Goal: Task Accomplishment & Management: Complete application form

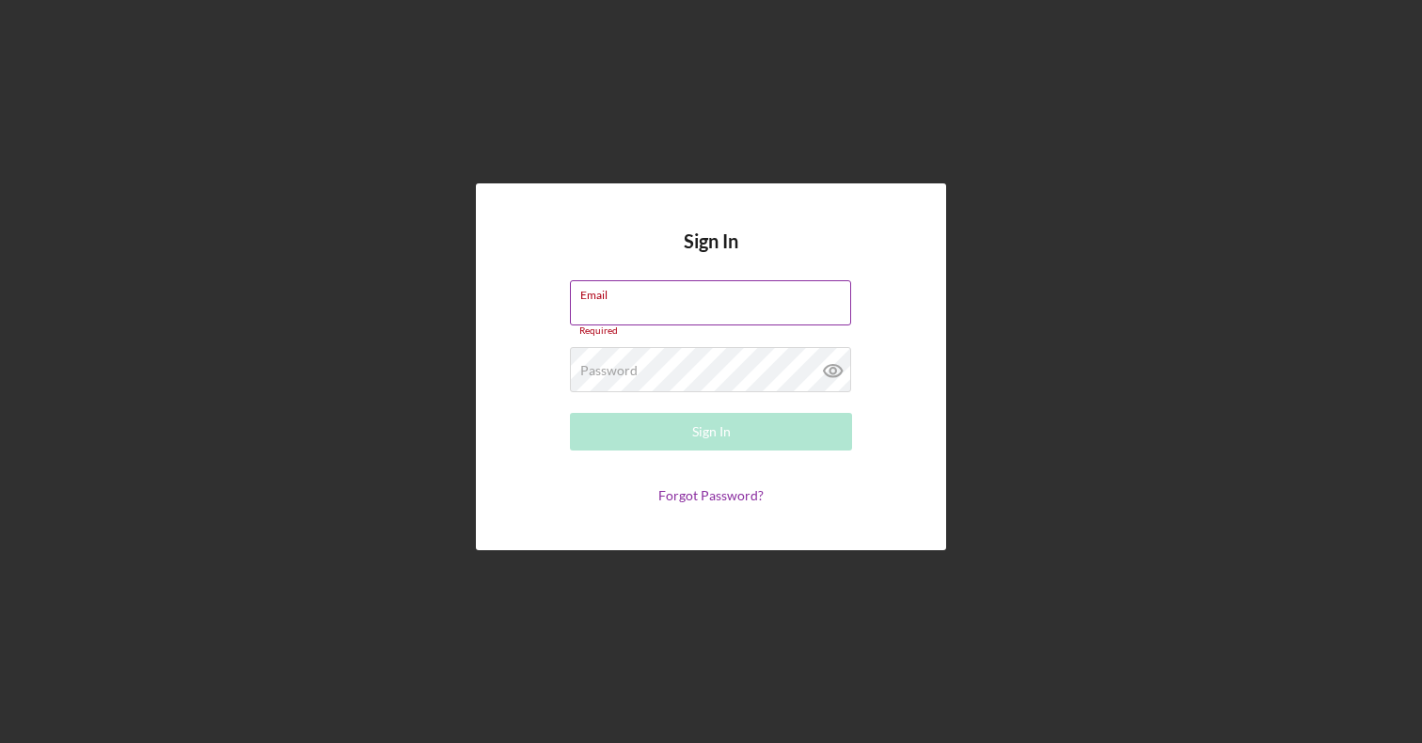
click at [719, 325] on input "Email" at bounding box center [710, 302] width 281 height 45
type input "[PERSON_NAME][EMAIL_ADDRESS][DOMAIN_NAME]"
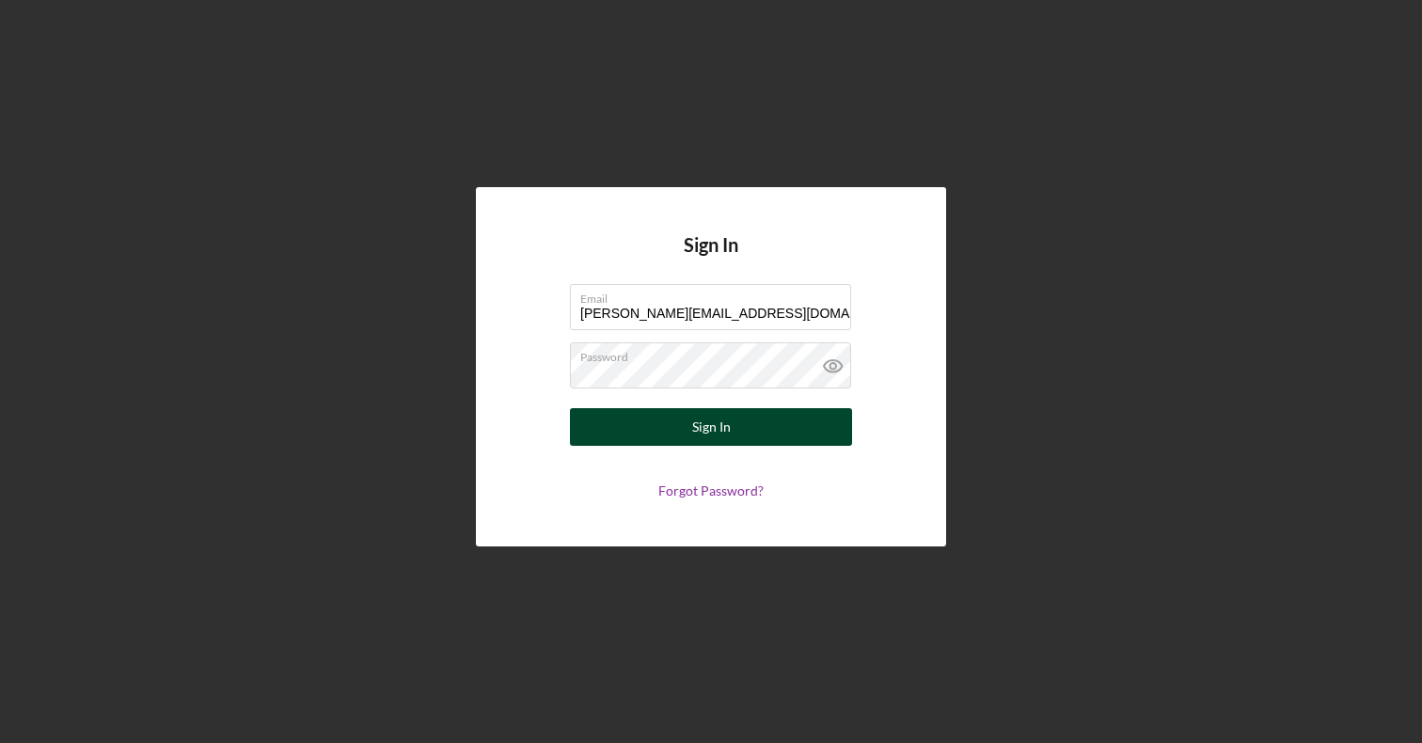
click at [715, 420] on div "Sign In" at bounding box center [711, 427] width 39 height 38
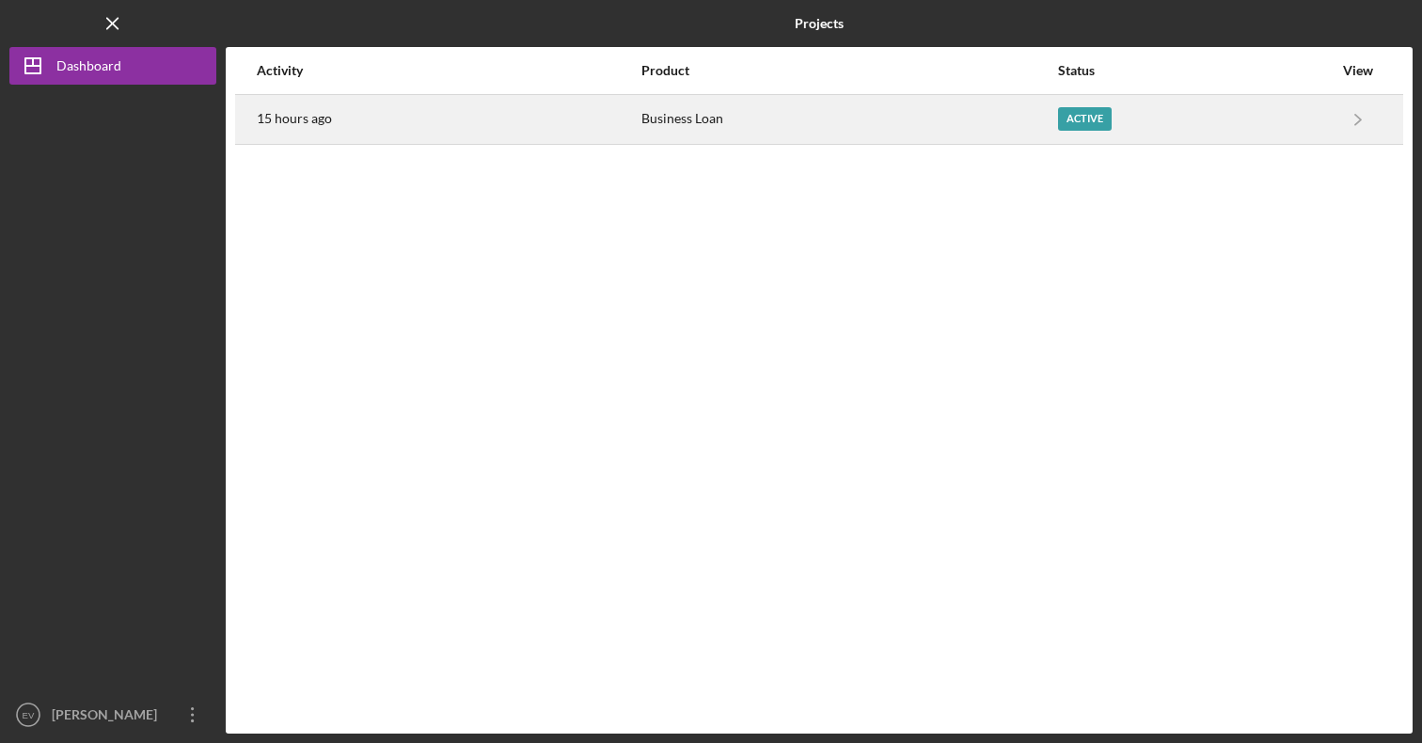
click at [348, 102] on div "15 hours ago" at bounding box center [448, 119] width 383 height 47
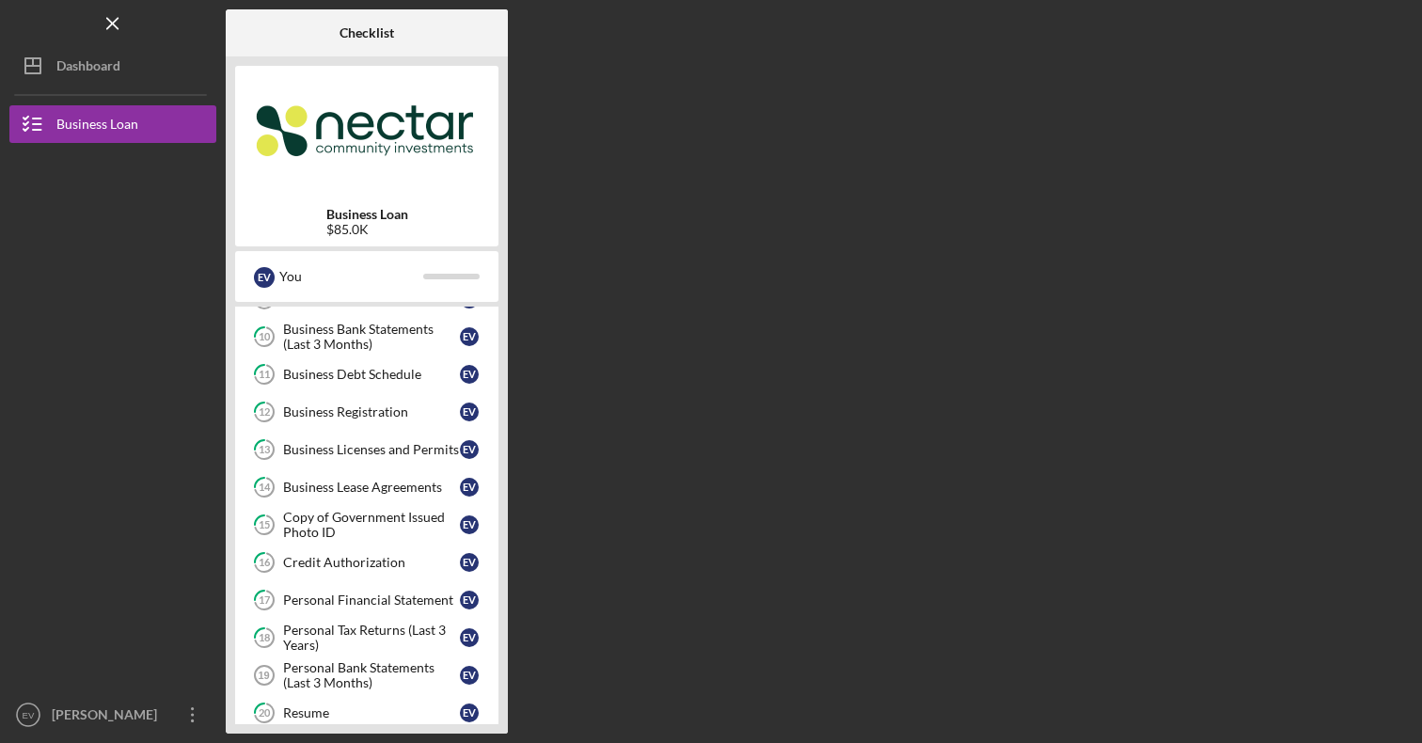
scroll to position [594, 0]
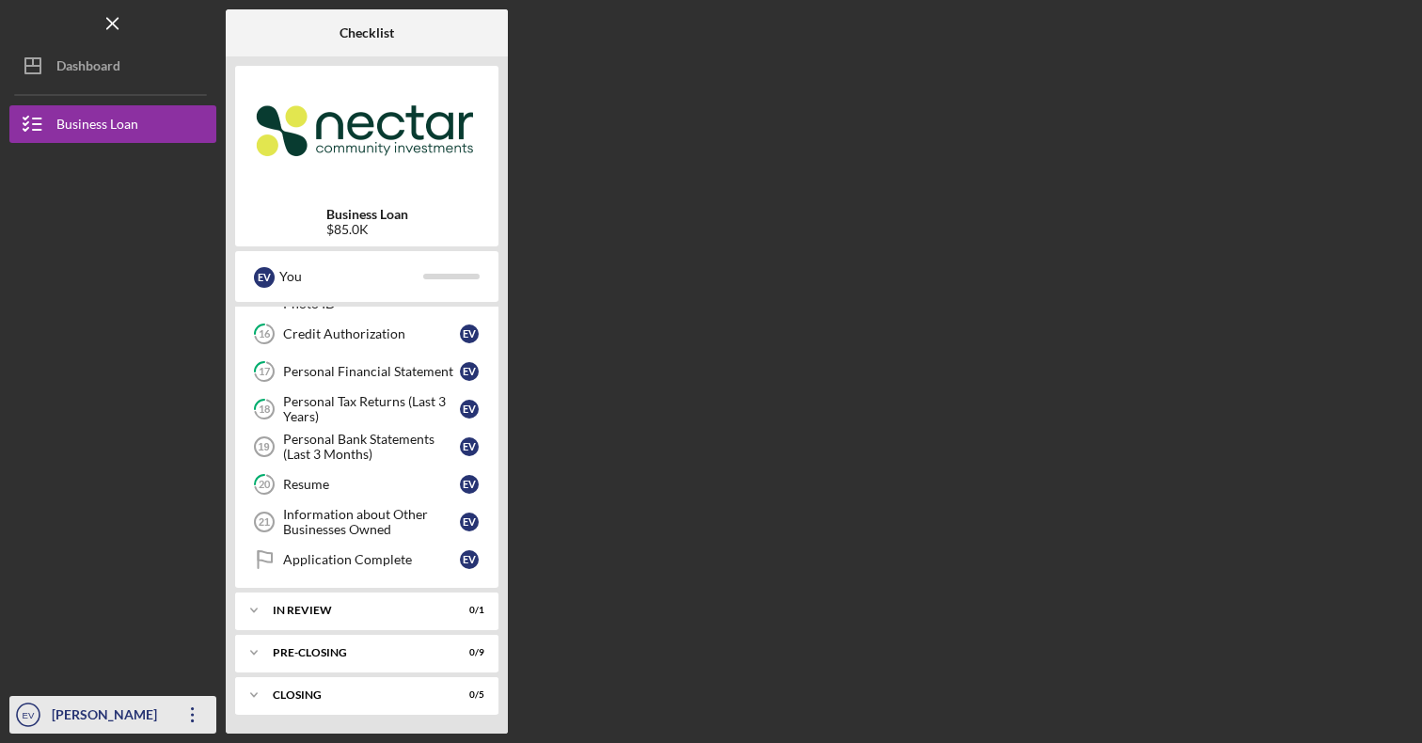
click at [183, 710] on icon "Icon/Overflow" at bounding box center [192, 714] width 47 height 47
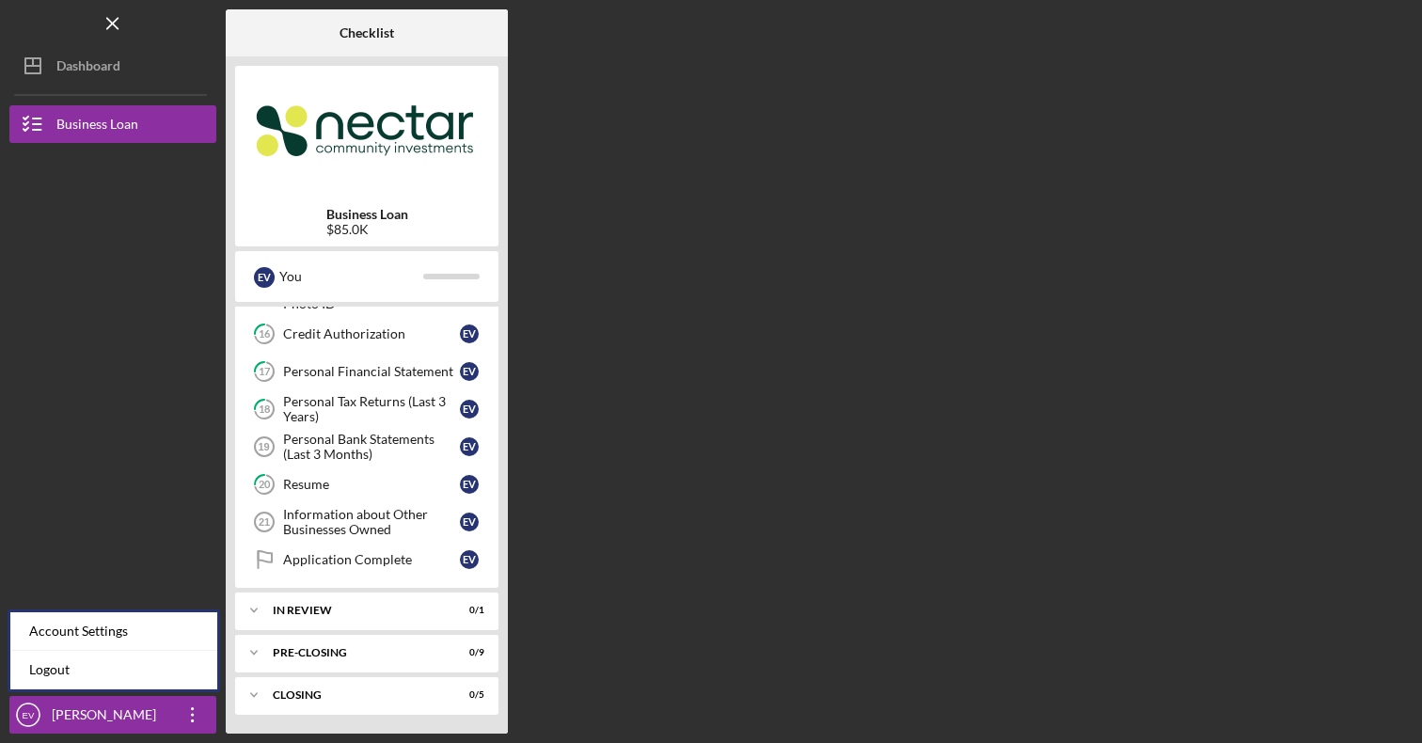
click at [114, 88] on nav "Logo-Reversed Created with Sketch. Icon/Menu Close Icon/Dashboard Dashboard Bus…" at bounding box center [117, 367] width 216 height 734
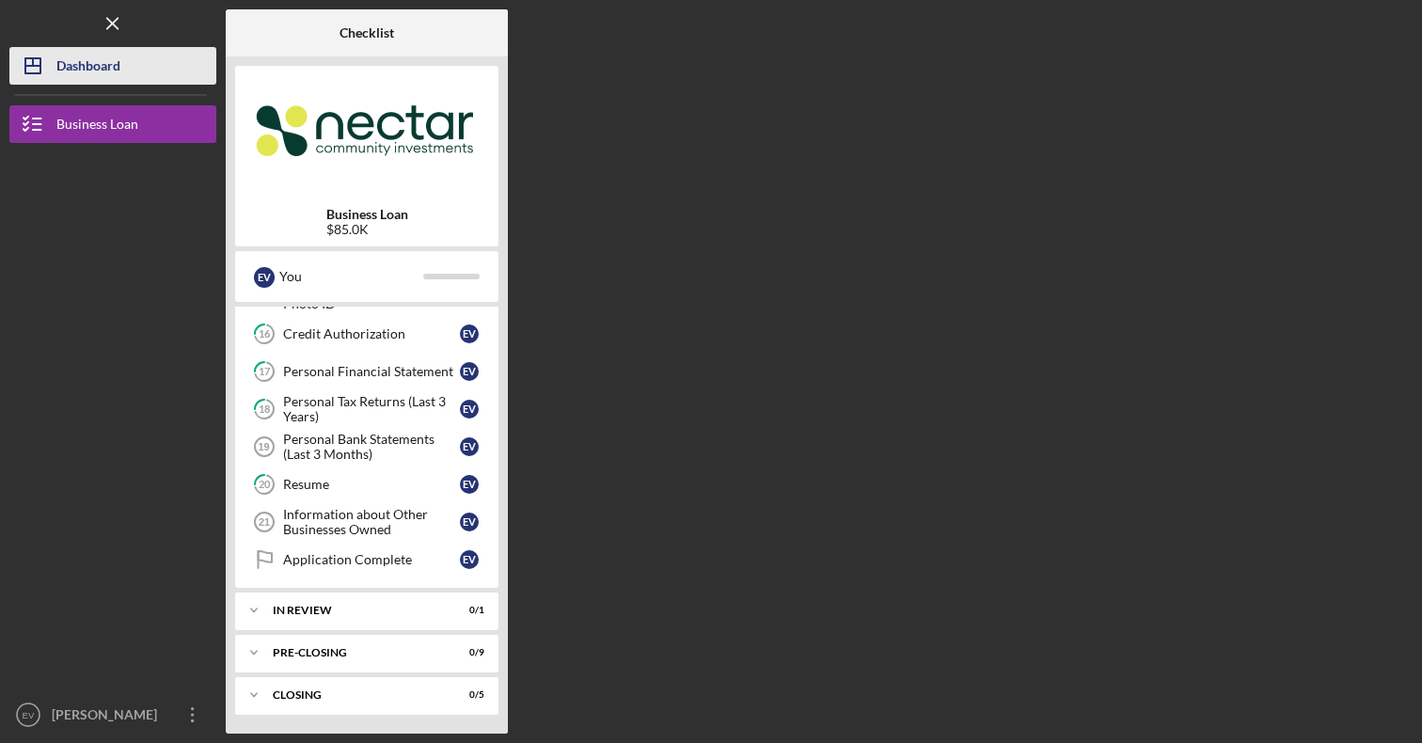
click at [111, 71] on div "Dashboard" at bounding box center [88, 68] width 64 height 42
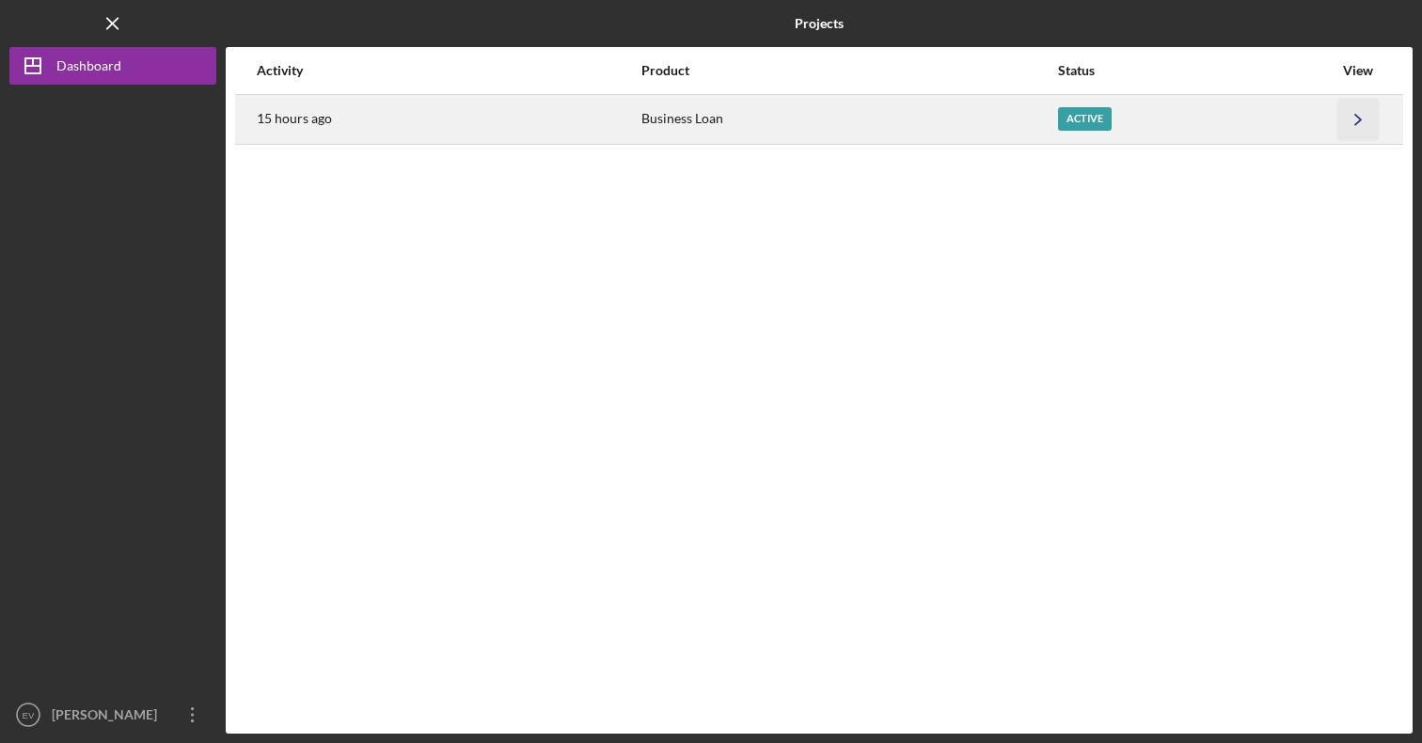
click at [1364, 115] on icon "Icon/Navigate" at bounding box center [1359, 119] width 42 height 42
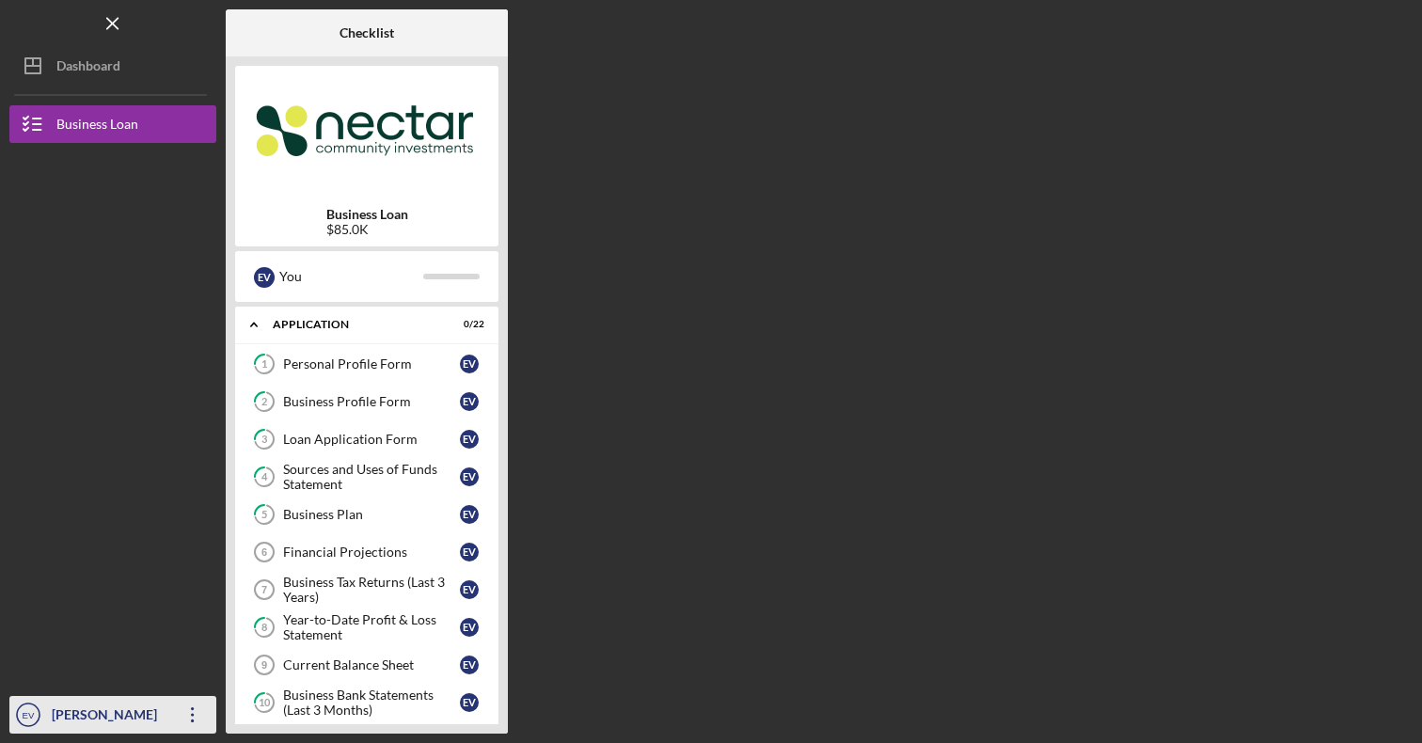
click at [108, 719] on div "[PERSON_NAME]" at bounding box center [108, 717] width 122 height 42
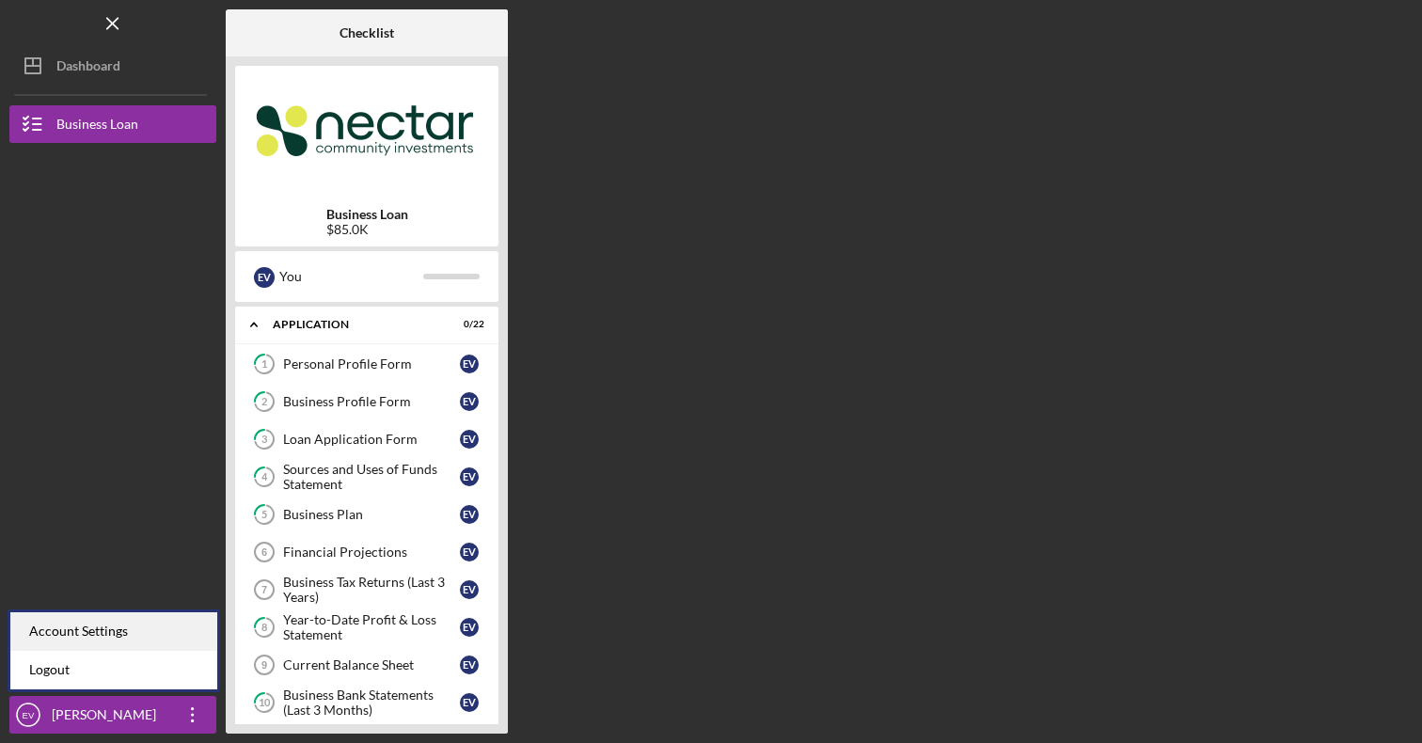
click at [103, 628] on div "Account Settings" at bounding box center [113, 631] width 207 height 39
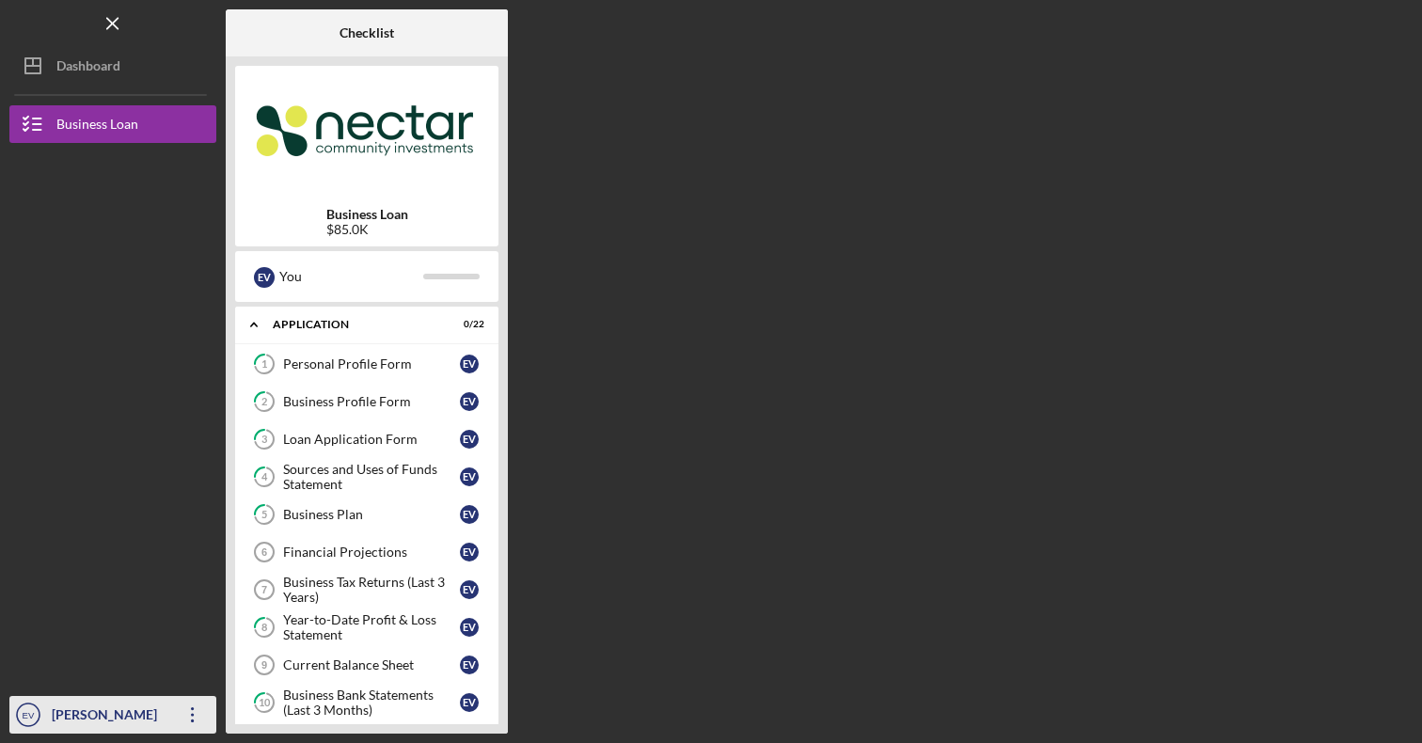
click at [131, 716] on div "[PERSON_NAME]" at bounding box center [108, 717] width 122 height 42
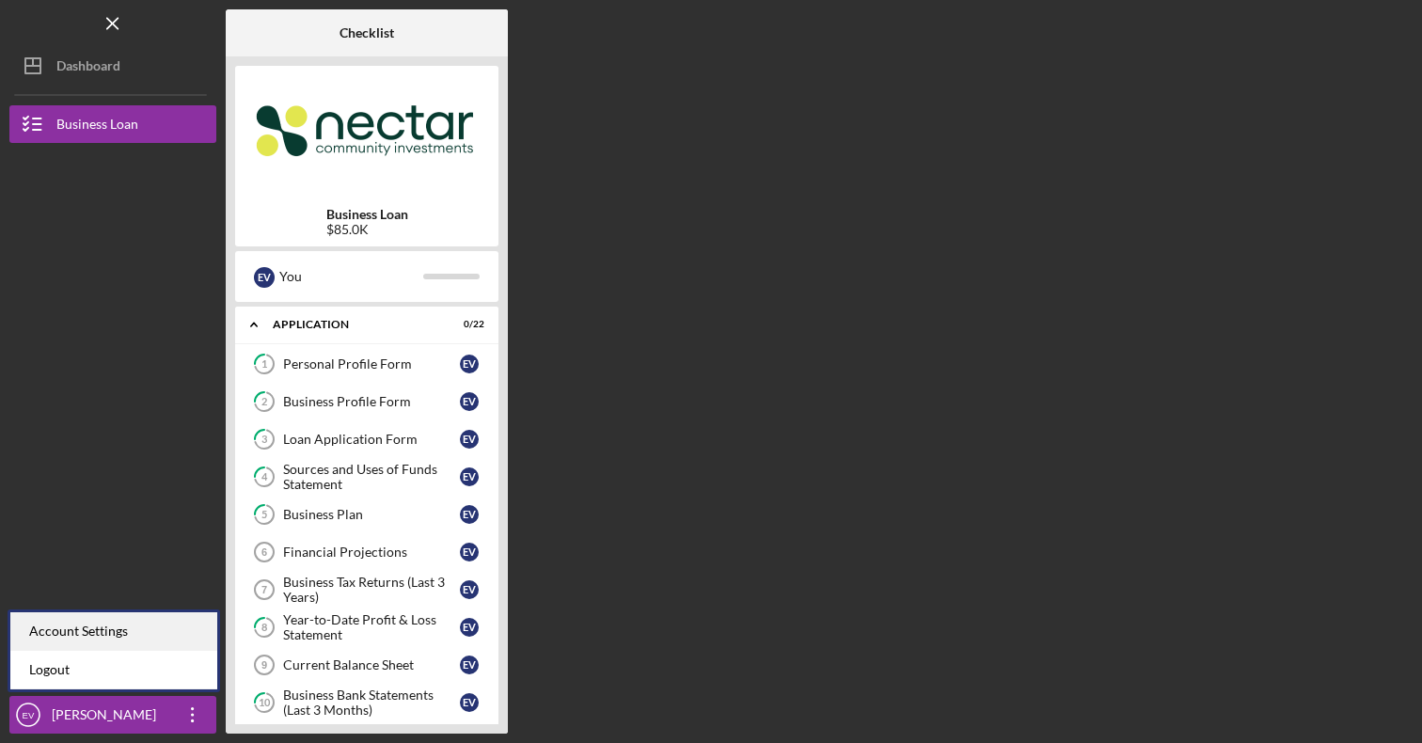
click at [105, 647] on div "Account Settings" at bounding box center [113, 631] width 207 height 39
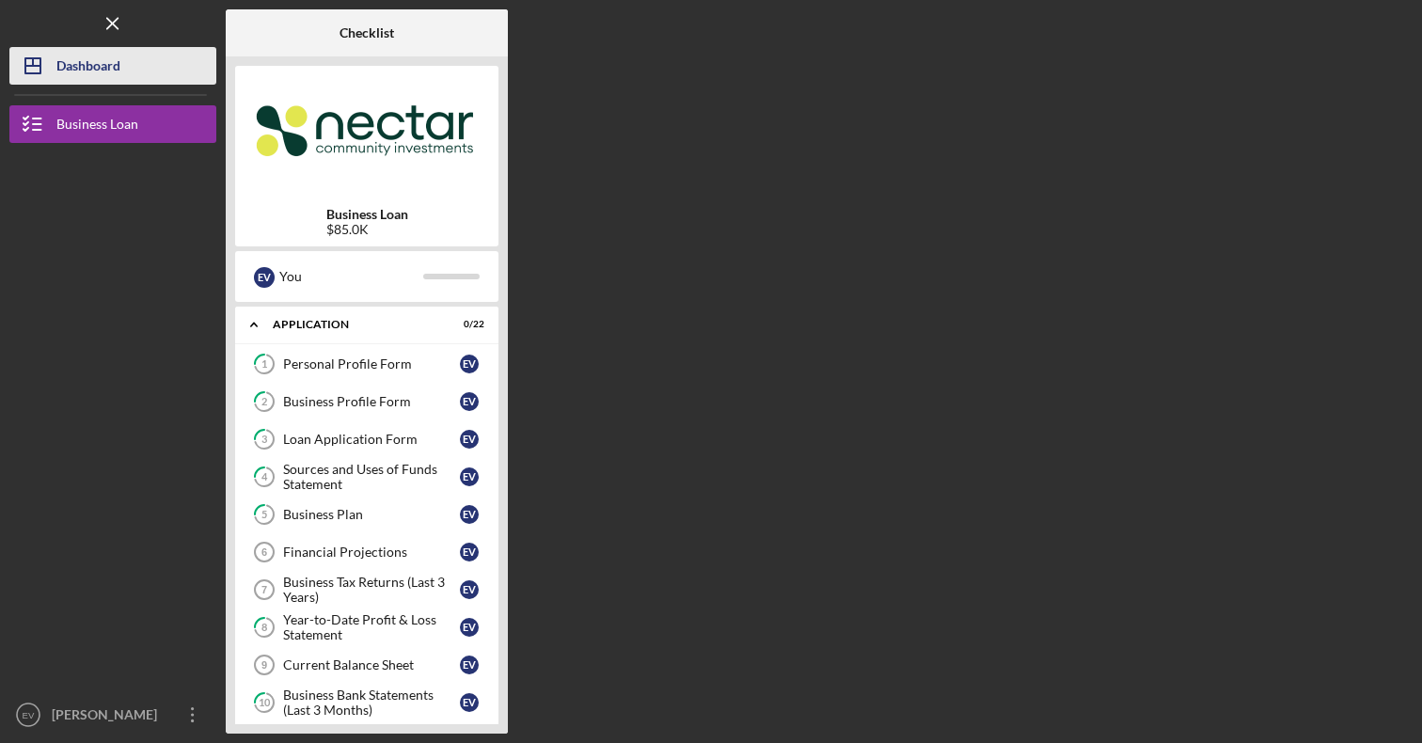
click at [101, 73] on div "Dashboard" at bounding box center [88, 68] width 64 height 42
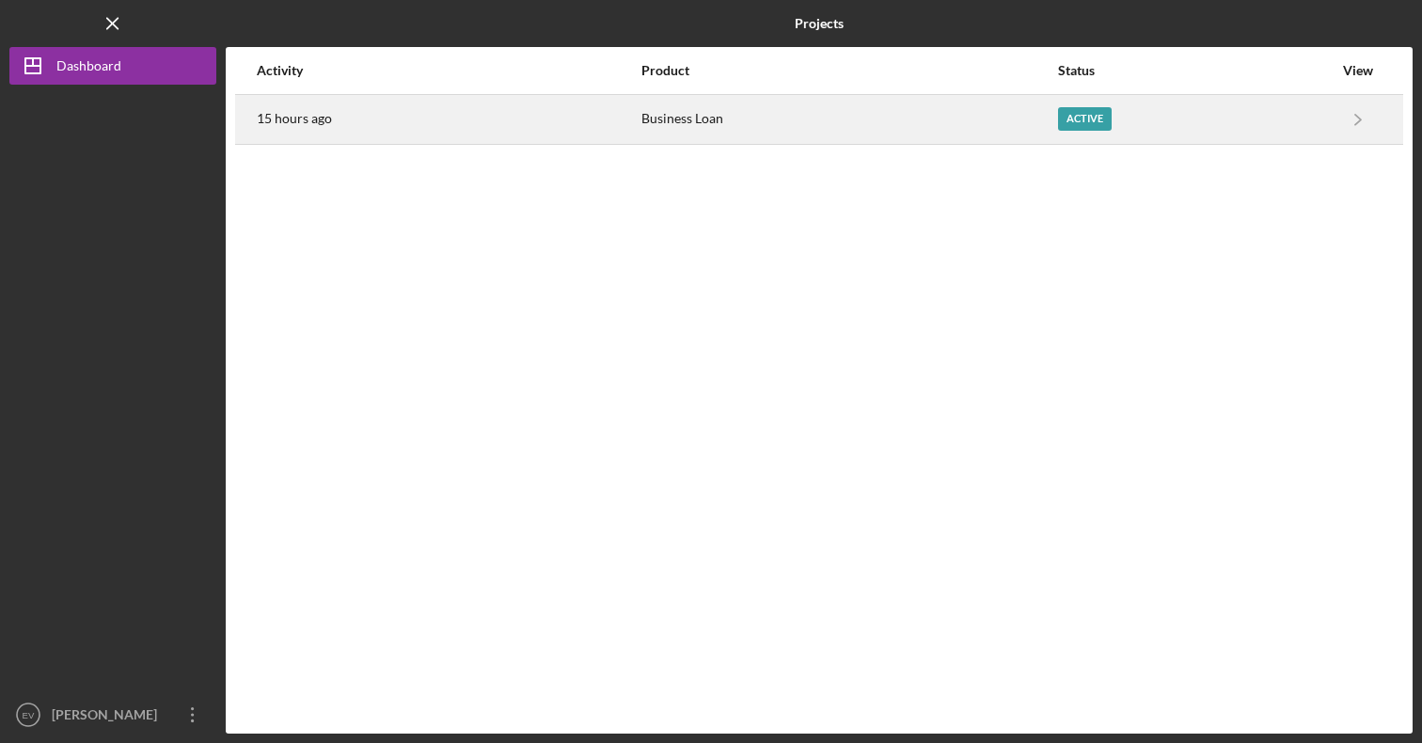
click at [295, 116] on time "15 hours ago" at bounding box center [294, 118] width 75 height 15
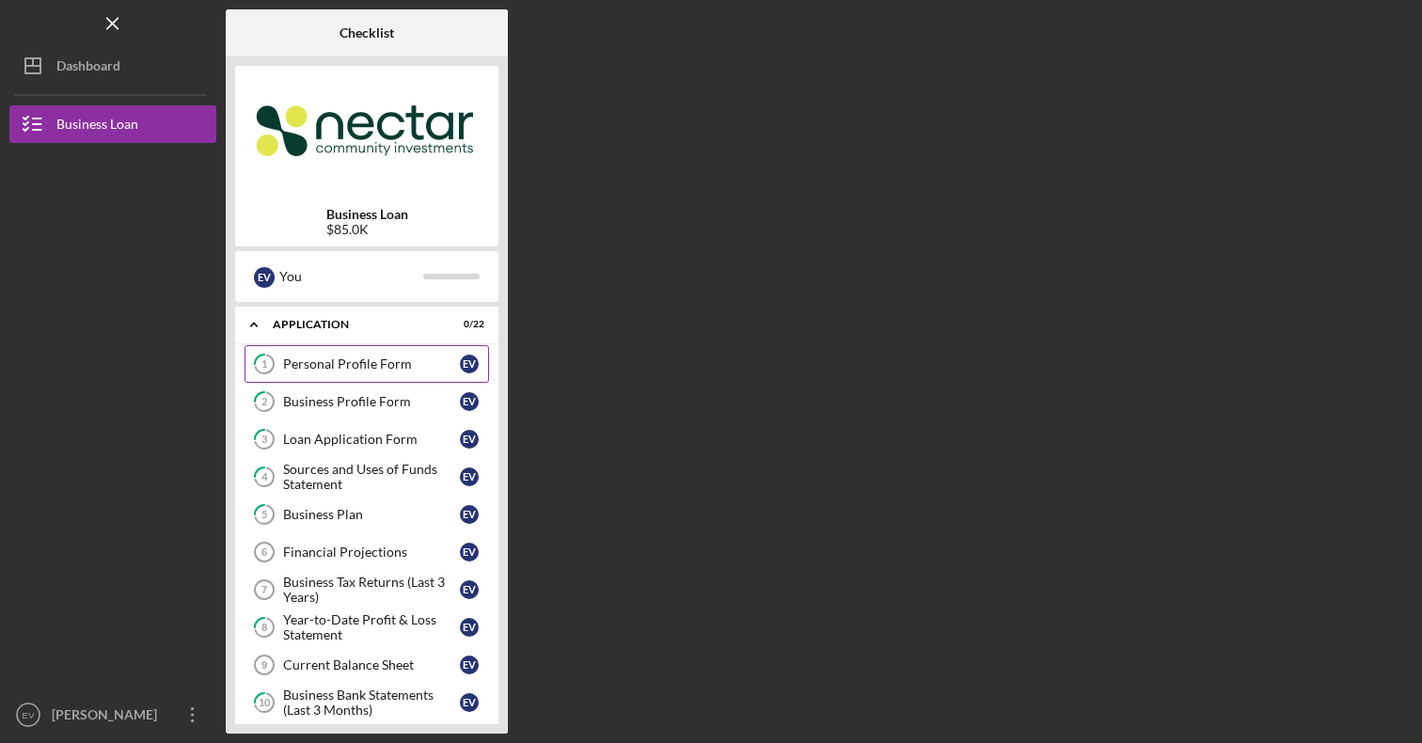
click at [316, 348] on link "1 Personal Profile Form E V" at bounding box center [367, 364] width 245 height 38
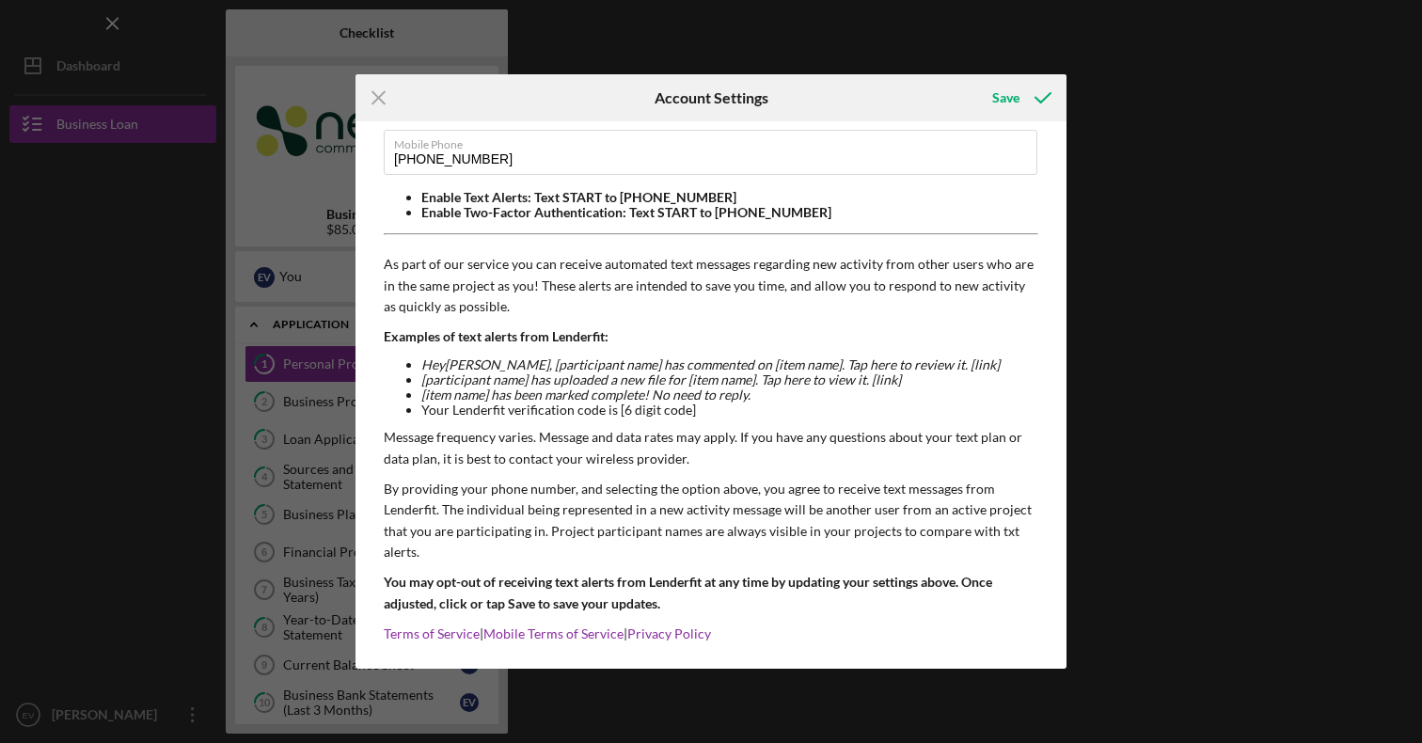
scroll to position [114, 0]
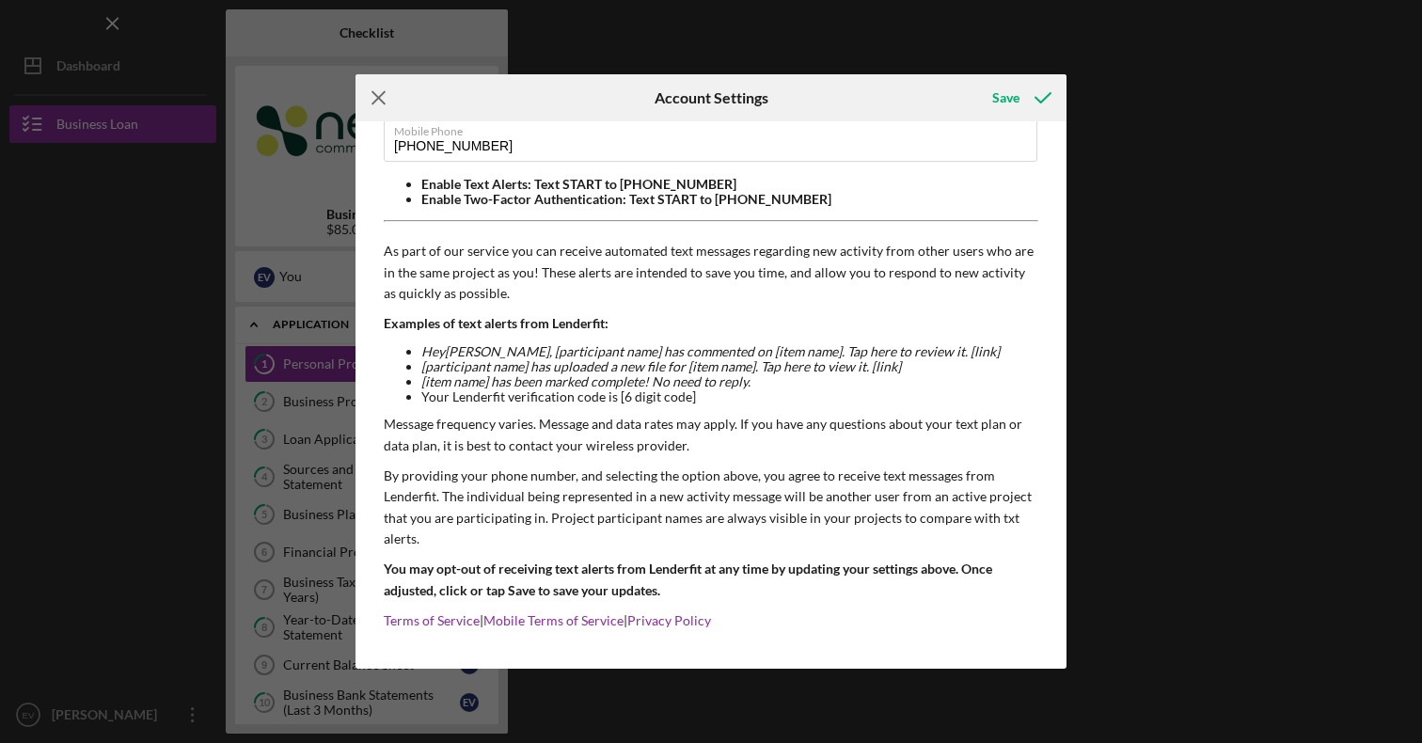
click at [375, 89] on icon "Icon/Menu Close" at bounding box center [379, 97] width 47 height 47
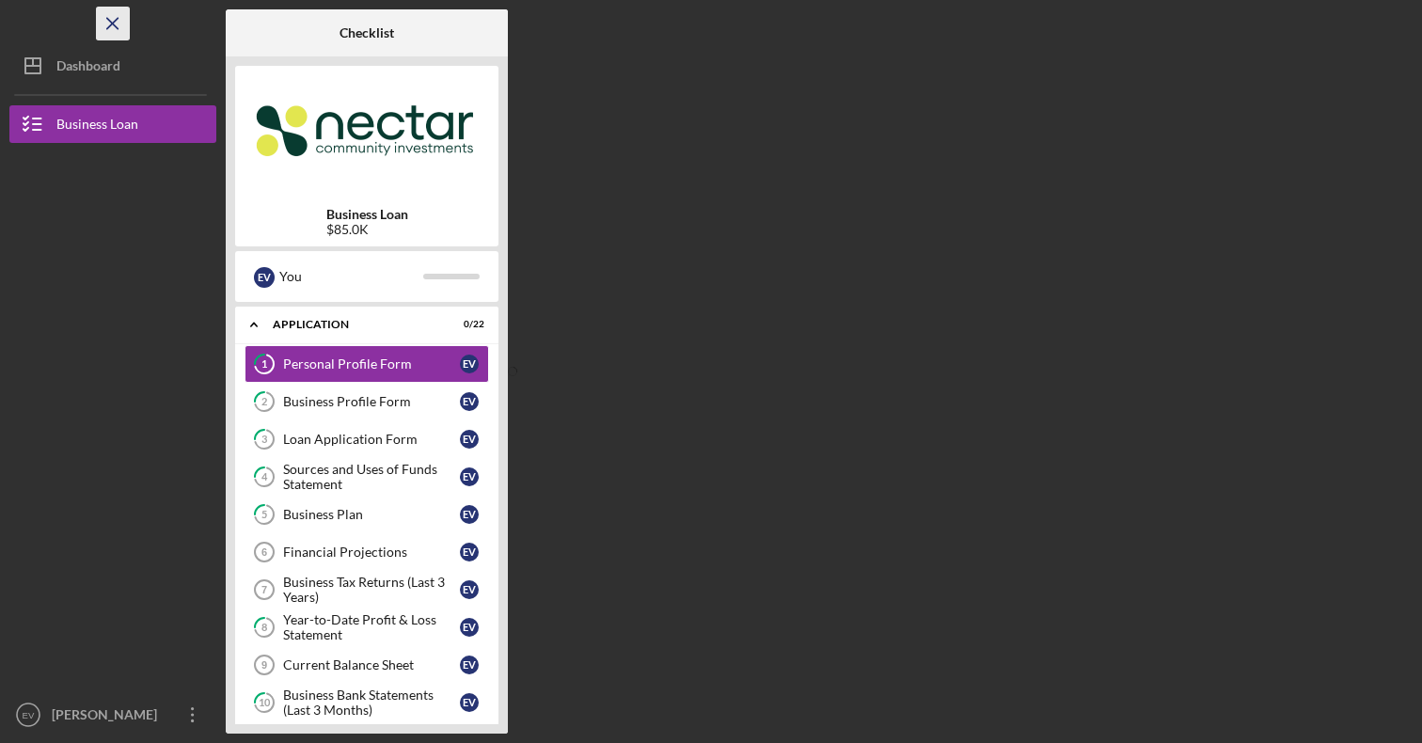
click at [120, 22] on icon "Icon/Menu Close" at bounding box center [113, 24] width 42 height 42
